Goal: Information Seeking & Learning: Learn about a topic

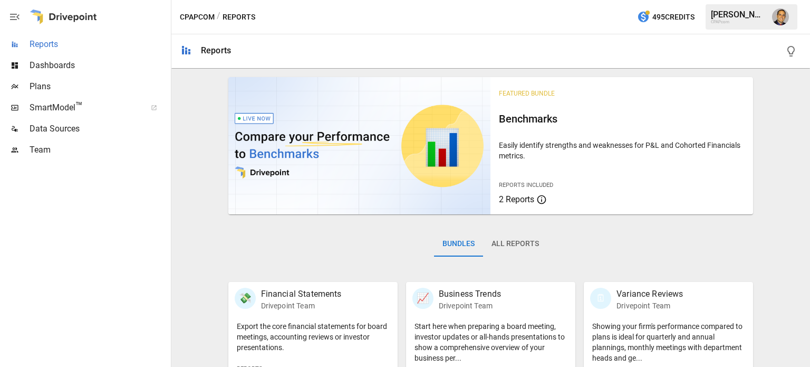
click at [47, 41] on span "Reports" at bounding box center [99, 44] width 139 height 13
click at [499, 242] on button "All Reports" at bounding box center [515, 243] width 64 height 25
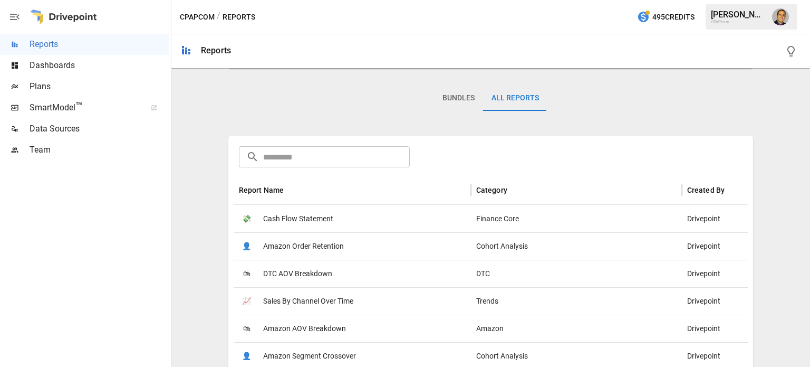
scroll to position [1024, 0]
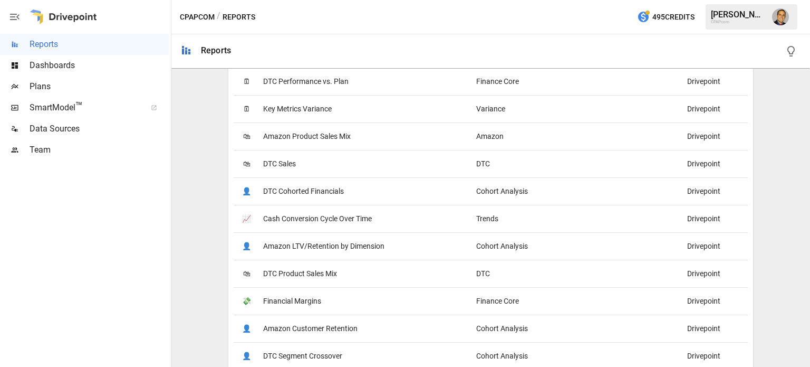
click at [331, 222] on span "Cash Conversion Cycle Over Time" at bounding box center [317, 218] width 109 height 27
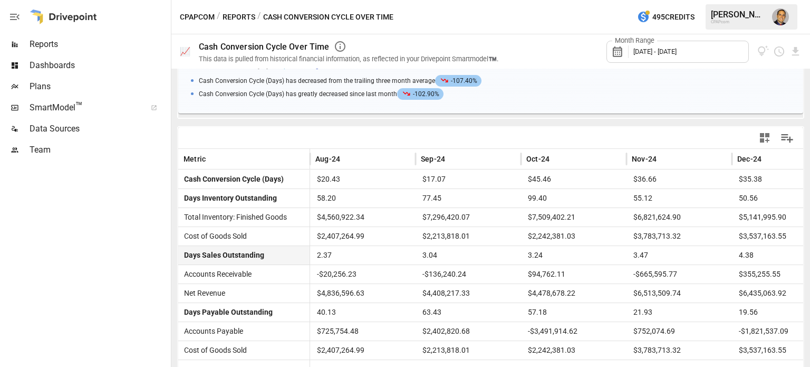
scroll to position [217, 0]
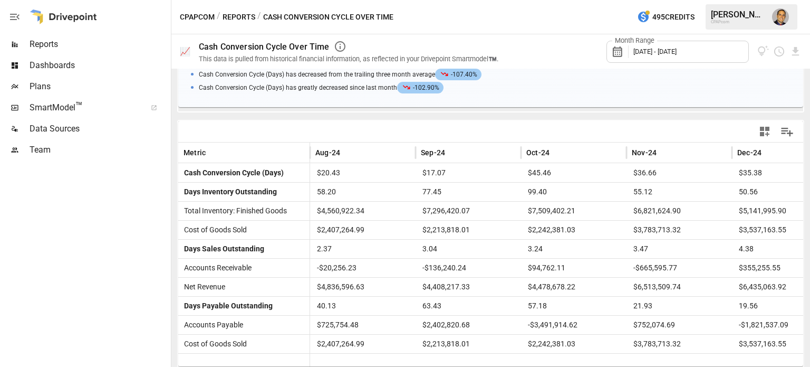
drag, startPoint x: 518, startPoint y: 364, endPoint x: 610, endPoint y: 376, distance: 92.5
click at [610, 0] on html "Reports Dashboards Plans SmartModel ™ Data Sources Team CPAPcom / Reports / Cas…" at bounding box center [405, 0] width 810 height 0
click at [151, 231] on div at bounding box center [84, 263] width 169 height 206
click at [238, 129] on div at bounding box center [490, 131] width 625 height 21
click at [783, 189] on span "50.56" at bounding box center [785, 192] width 95 height 18
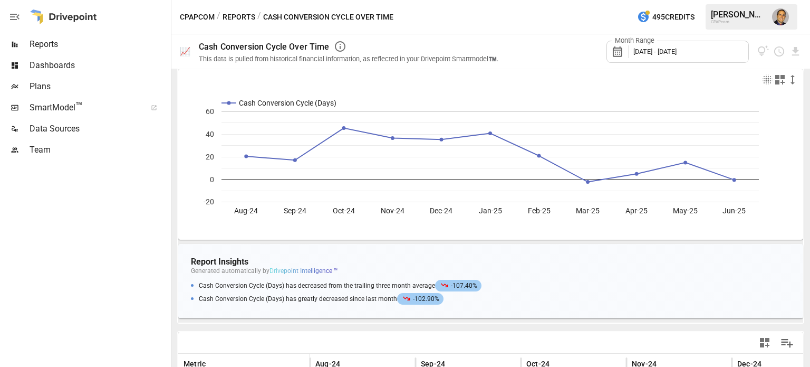
scroll to position [0, 0]
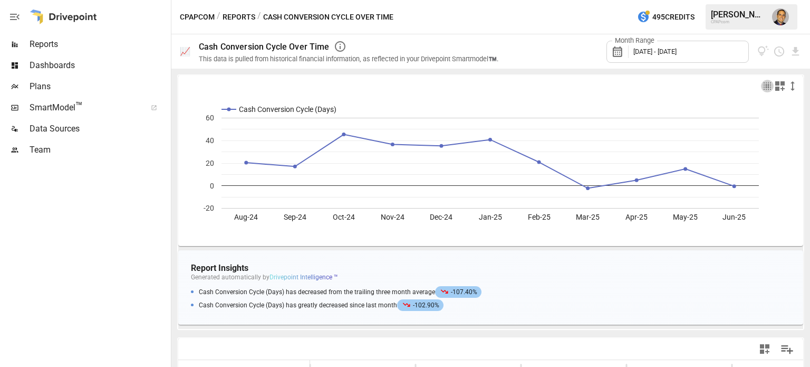
click at [762, 87] on icon "button" at bounding box center [767, 86] width 13 height 13
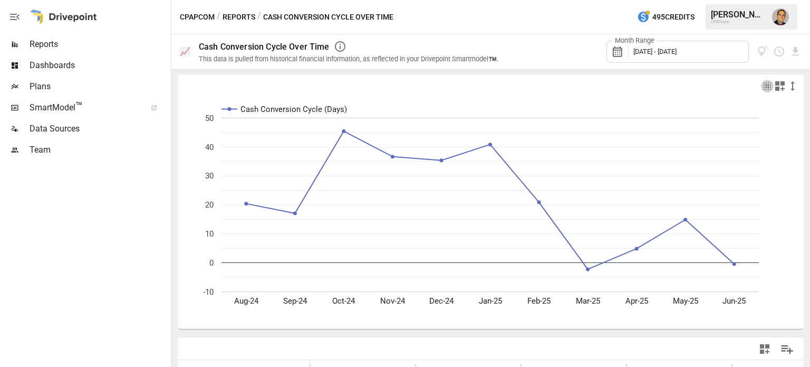
click at [762, 87] on icon "button" at bounding box center [767, 86] width 13 height 13
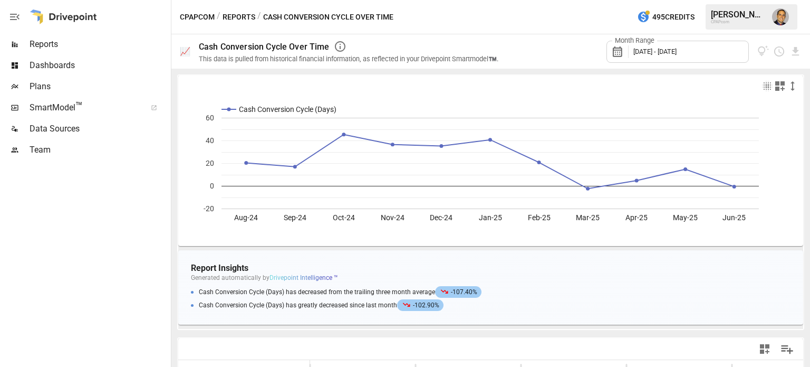
click at [774, 85] on icon "button" at bounding box center [780, 86] width 13 height 13
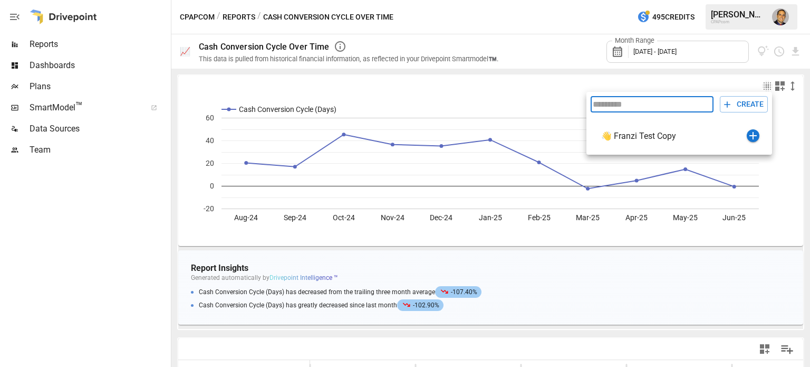
click at [786, 86] on div at bounding box center [405, 183] width 810 height 367
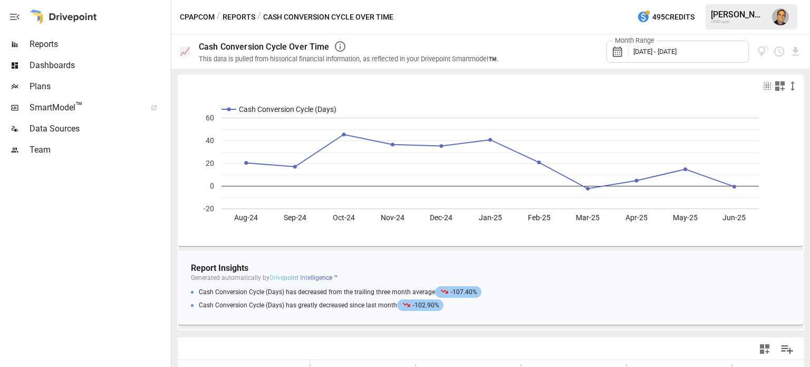
click at [711, 55] on div "Month Range [DATE] - [DATE]" at bounding box center [678, 52] width 142 height 22
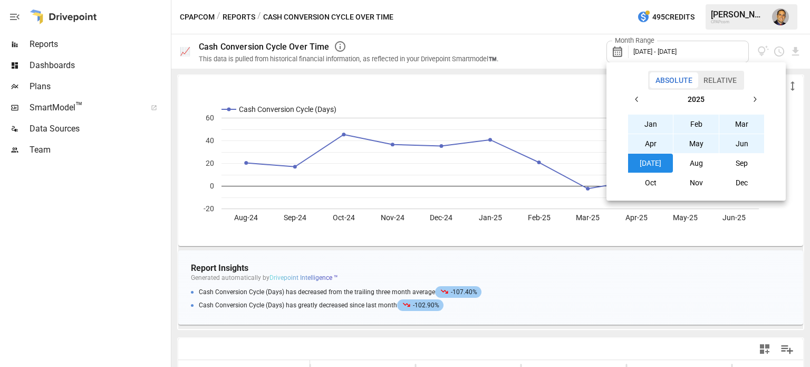
click at [530, 66] on div at bounding box center [405, 183] width 810 height 367
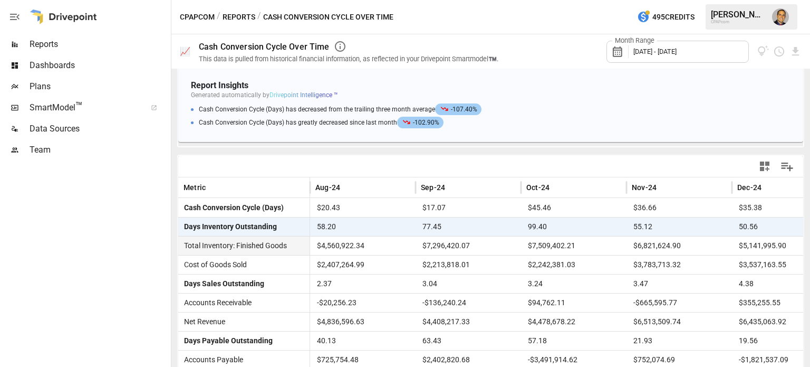
scroll to position [217, 0]
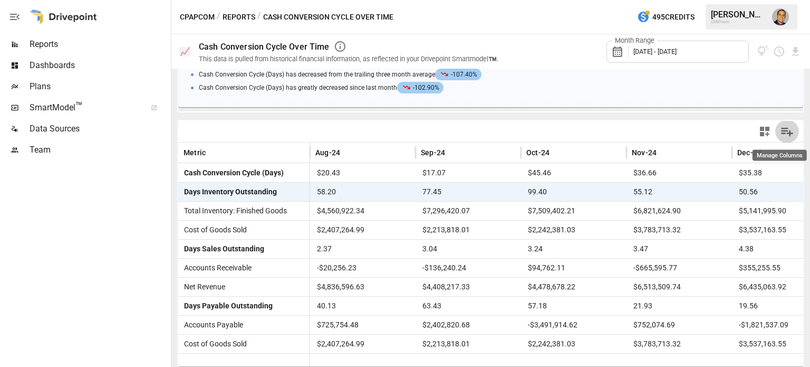
click at [782, 132] on icon "Manage Columns" at bounding box center [788, 132] width 12 height 9
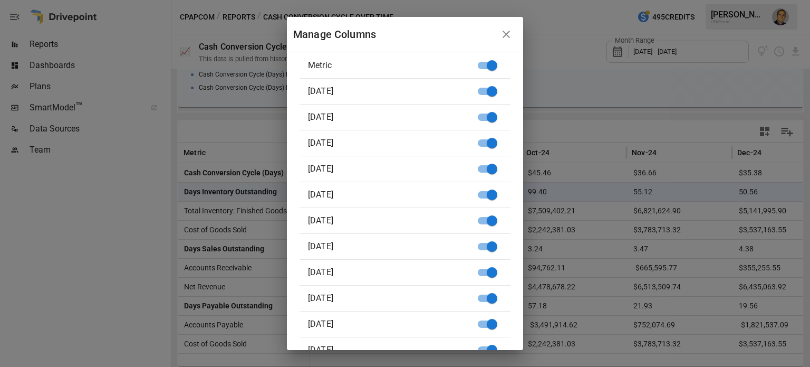
scroll to position [0, 0]
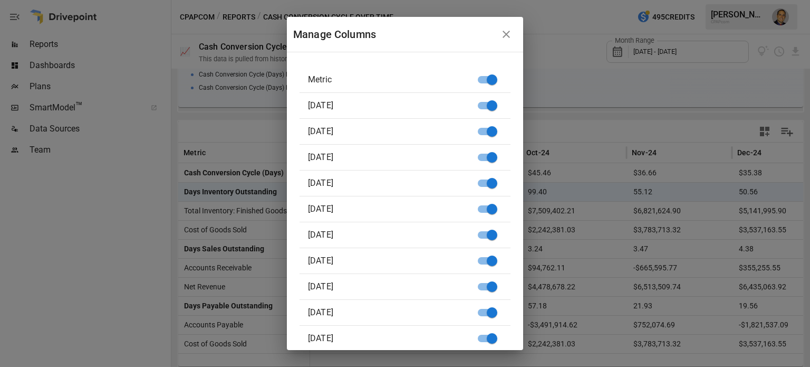
click at [610, 96] on div "Manage Columns Metric [DATE] [DATE] [DATE] [DATE] [DATE] [DATE] [DATE] [DATE] […" at bounding box center [405, 183] width 810 height 367
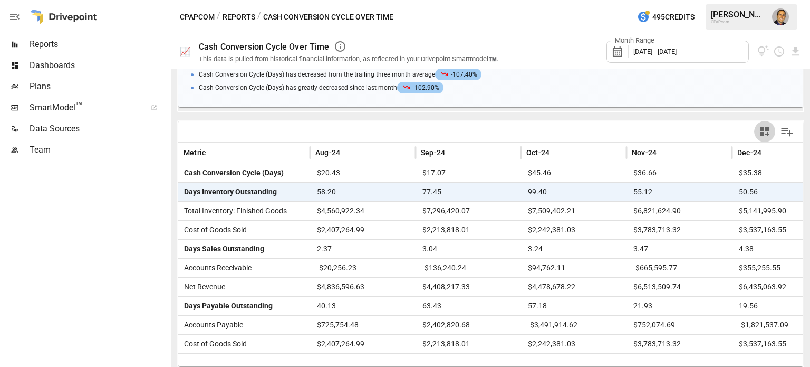
click at [760, 128] on icon "button" at bounding box center [764, 131] width 9 height 9
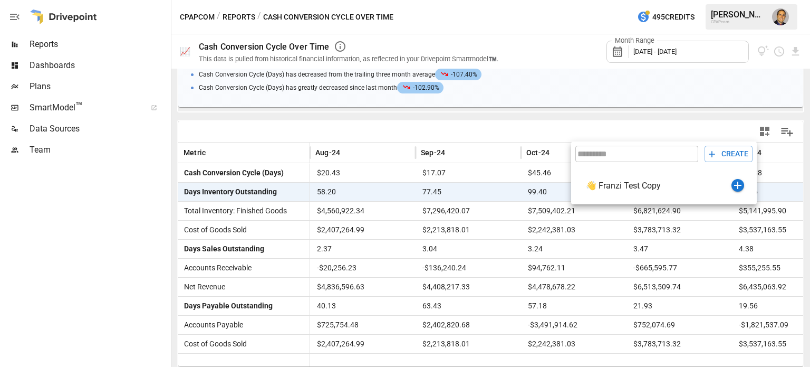
click at [770, 143] on div at bounding box center [405, 183] width 810 height 367
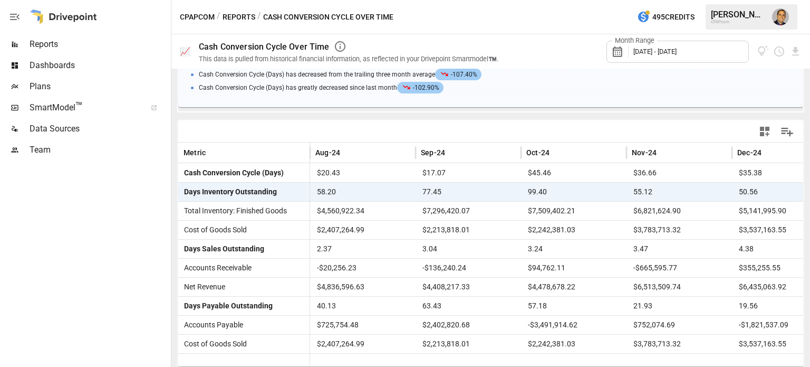
click at [573, 128] on div at bounding box center [645, 132] width 309 height 24
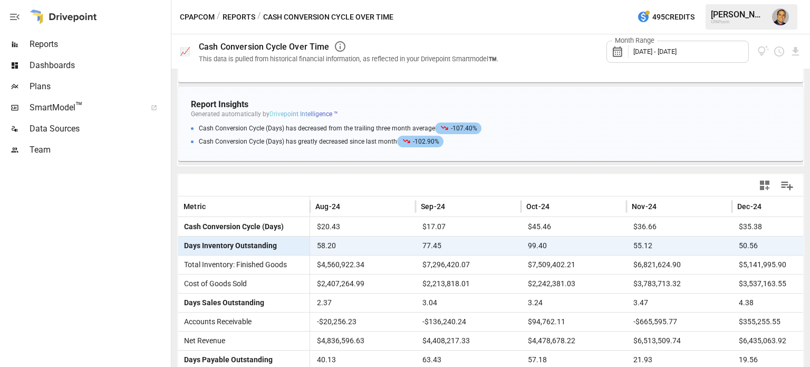
scroll to position [217, 0]
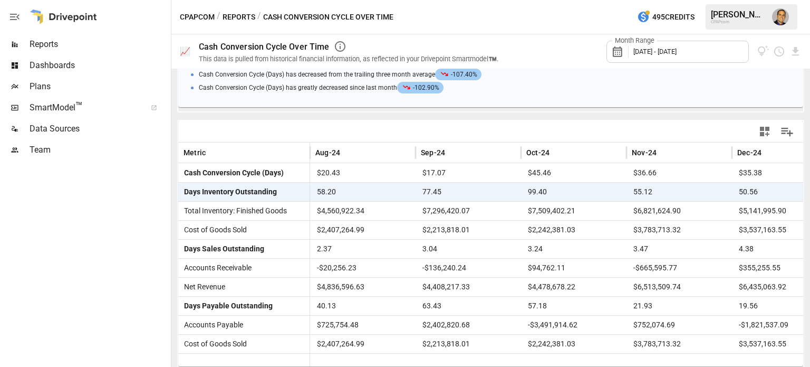
drag, startPoint x: 537, startPoint y: 364, endPoint x: 713, endPoint y: 368, distance: 175.8
click at [713, 0] on html "Reports Dashboards Plans SmartModel ™ Data Sources Team CPAPcom / Reports / Cas…" at bounding box center [405, 0] width 810 height 0
click at [362, 137] on div at bounding box center [490, 131] width 625 height 21
click at [494, 123] on div at bounding box center [645, 132] width 309 height 24
click at [498, 132] on div at bounding box center [645, 132] width 309 height 24
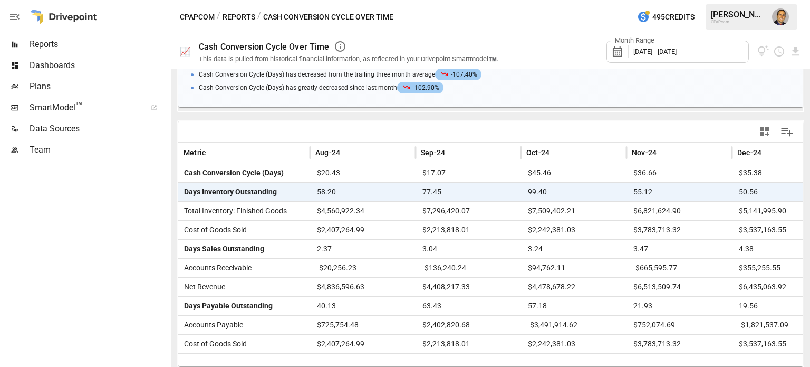
click at [498, 132] on div at bounding box center [645, 132] width 309 height 24
click at [494, 153] on div "Sep-24" at bounding box center [468, 152] width 95 height 20
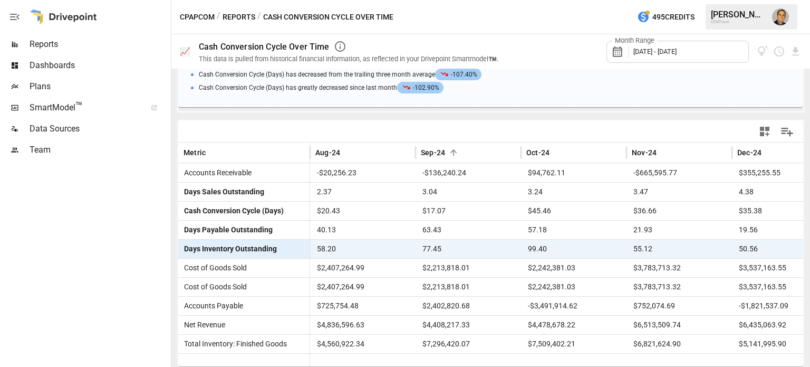
click at [491, 246] on span "77.45" at bounding box center [468, 249] width 95 height 18
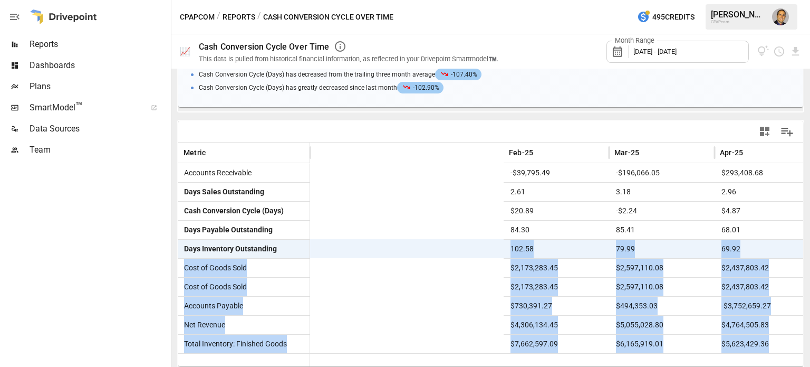
scroll to position [0, 675]
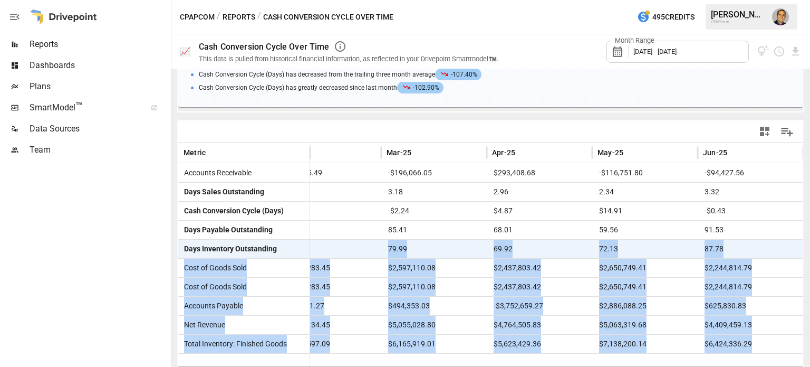
drag, startPoint x: 491, startPoint y: 246, endPoint x: 886, endPoint y: 230, distance: 396.1
click at [810, 0] on html "Reports Dashboards Plans SmartModel ™ Data Sources Team CPAPcom / Reports / Cas…" at bounding box center [405, 0] width 810 height 0
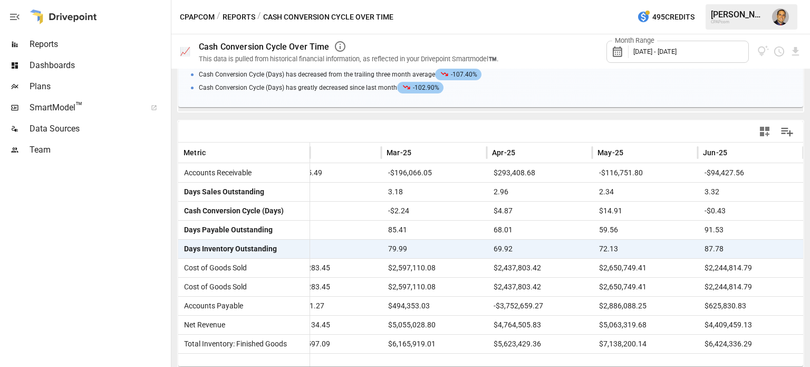
click at [433, 136] on div at bounding box center [490, 131] width 625 height 21
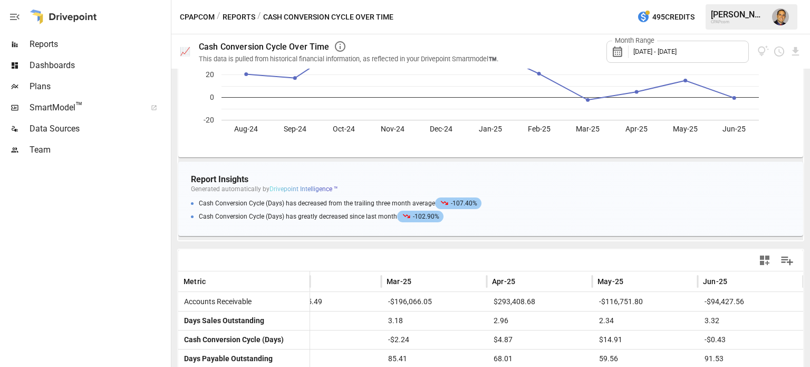
scroll to position [217, 0]
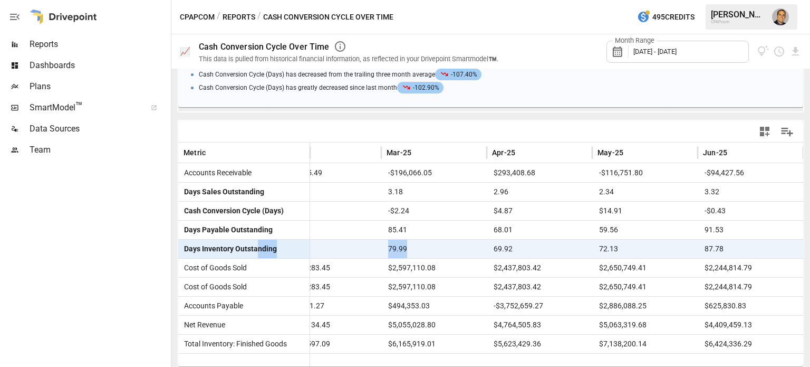
drag, startPoint x: 442, startPoint y: 255, endPoint x: 258, endPoint y: 246, distance: 184.4
click at [258, 246] on div "Days Inventory Outstanding 84.62 102.58 79.99 69.92 72.13 87.78" at bounding box center [157, 248] width 1293 height 19
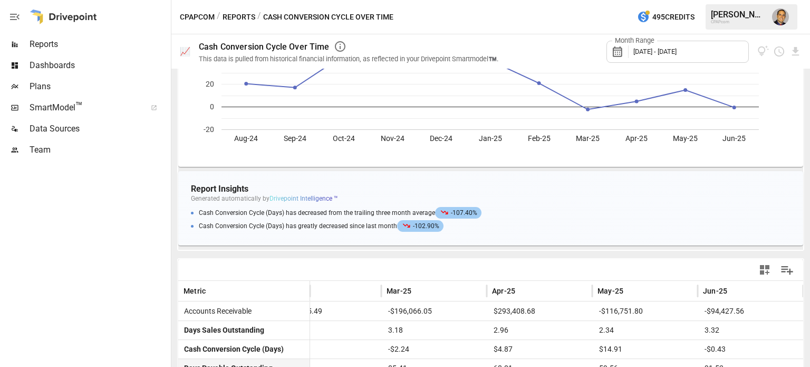
scroll to position [211, 0]
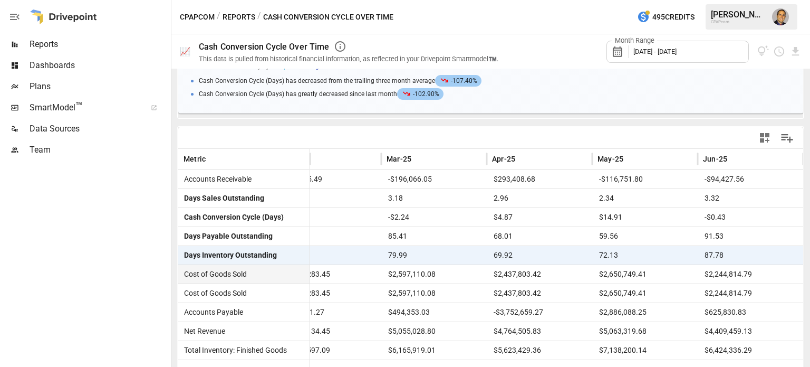
click at [439, 139] on div at bounding box center [490, 137] width 625 height 21
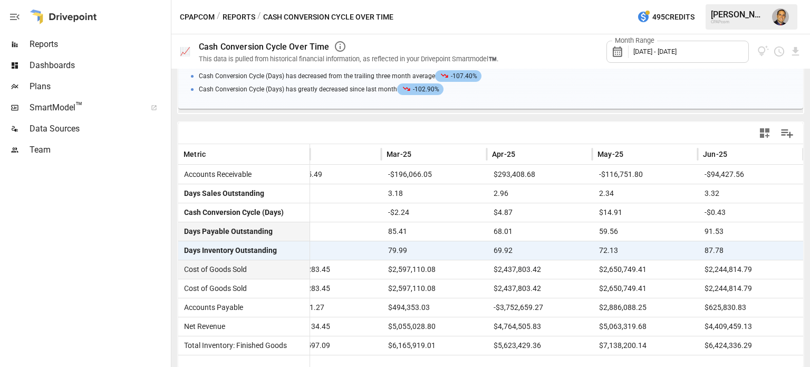
scroll to position [217, 0]
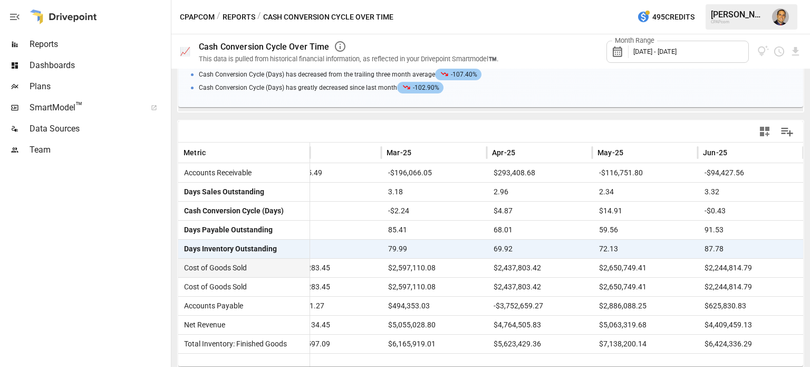
click at [448, 270] on span "$2,597,110.08" at bounding box center [434, 268] width 95 height 18
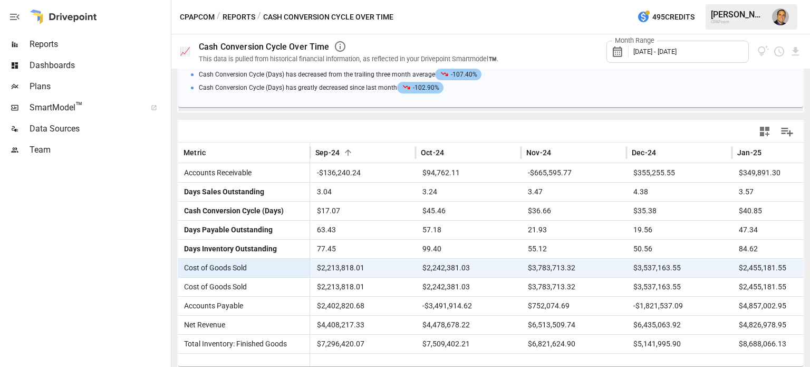
scroll to position [0, 0]
